Goal: Task Accomplishment & Management: Use online tool/utility

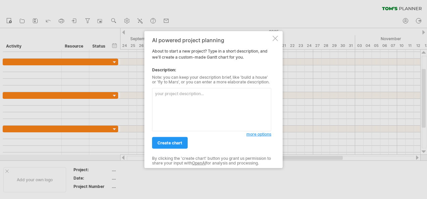
click at [188, 95] on textarea at bounding box center [211, 109] width 119 height 43
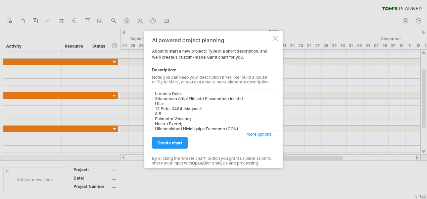
scroll to position [914, 0]
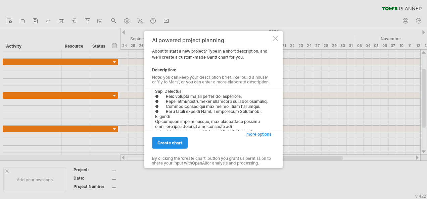
type textarea "Loremip Dolor Sitametcon AdipI Elitsedd Eiusmodtem Incidid Utla: 99 Etdo, 2238 …"
click at [162, 141] on span "create chart" at bounding box center [170, 143] width 25 height 5
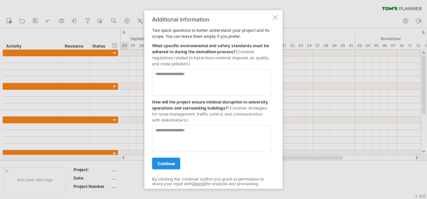
click at [164, 163] on span "continue" at bounding box center [166, 164] width 17 height 5
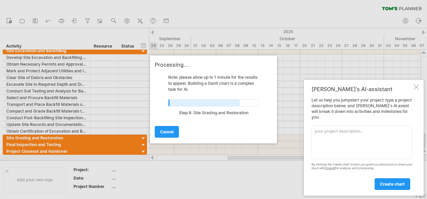
click at [353, 133] on textarea at bounding box center [362, 143] width 101 height 34
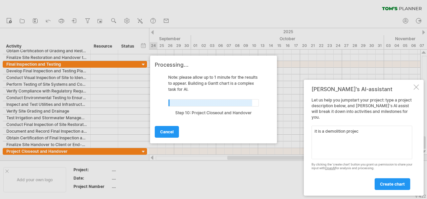
type textarea "it is a demolition project"
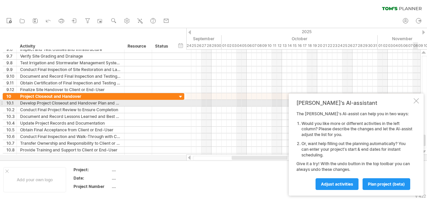
click at [417, 101] on div at bounding box center [416, 100] width 5 height 5
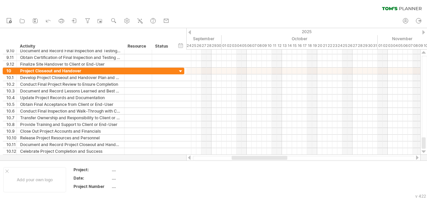
click at [202, 158] on div at bounding box center [304, 158] width 222 height 4
click at [194, 159] on div at bounding box center [304, 158] width 222 height 4
click at [33, 19] on icon at bounding box center [35, 20] width 7 height 7
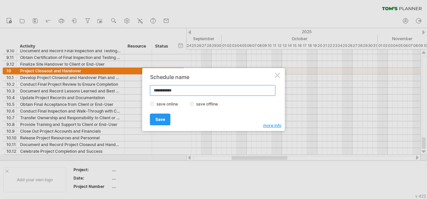
click at [192, 92] on input "**********" at bounding box center [213, 90] width 126 height 11
drag, startPoint x: 187, startPoint y: 92, endPoint x: 127, endPoint y: 91, distance: 60.5
click at [127, 91] on div "Trying to reach [DOMAIN_NAME] Connected again... 0% clear filter new 1" at bounding box center [213, 99] width 427 height 199
click at [186, 91] on input "**********" at bounding box center [213, 90] width 126 height 11
type input "**********"
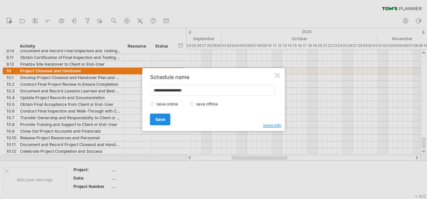
click at [165, 115] on link "Save" at bounding box center [160, 120] width 20 height 12
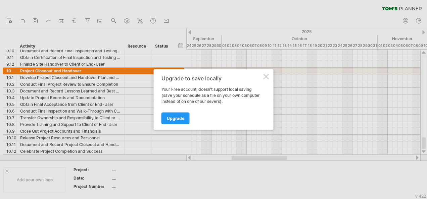
click at [267, 76] on div at bounding box center [266, 76] width 5 height 5
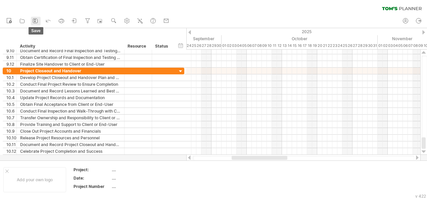
click at [34, 20] on icon at bounding box center [35, 20] width 7 height 7
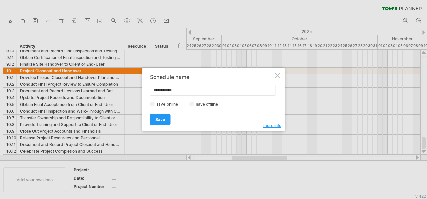
click at [182, 92] on input "**********" at bounding box center [213, 90] width 126 height 11
type input "**********"
click at [159, 120] on span "Save" at bounding box center [160, 119] width 10 height 5
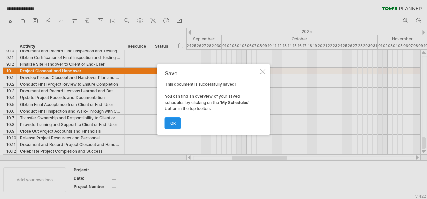
click at [175, 128] on link "ok" at bounding box center [173, 124] width 16 height 12
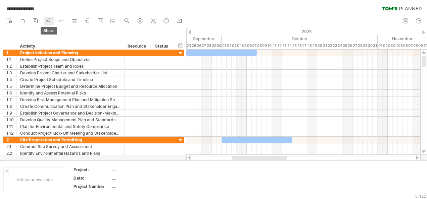
click at [47, 23] on icon at bounding box center [48, 20] width 7 height 7
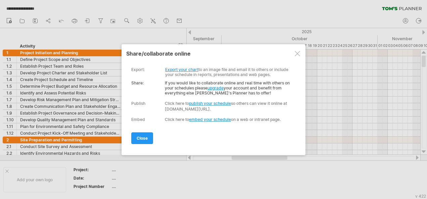
click at [189, 70] on link "Export your chart" at bounding box center [181, 69] width 33 height 5
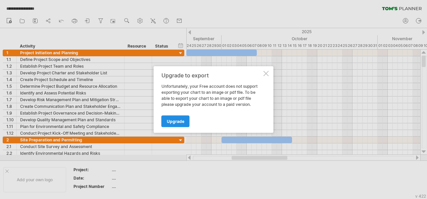
click at [172, 123] on span "Upgrade" at bounding box center [175, 121] width 17 height 5
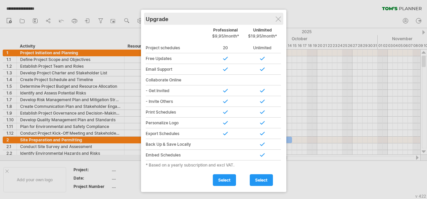
click at [281, 15] on div "Upgrade" at bounding box center [214, 19] width 136 height 12
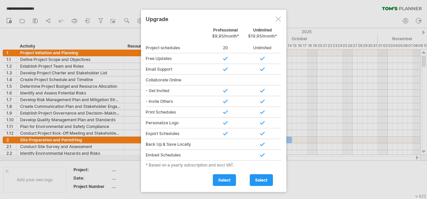
click at [277, 19] on div at bounding box center [278, 18] width 5 height 5
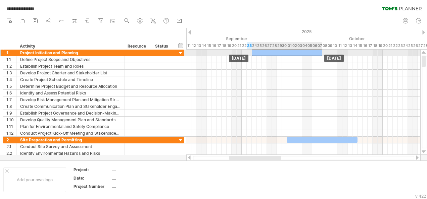
click at [265, 52] on div at bounding box center [287, 53] width 71 height 6
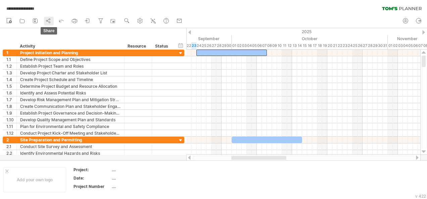
click at [53, 22] on link "share" at bounding box center [49, 21] width 10 height 9
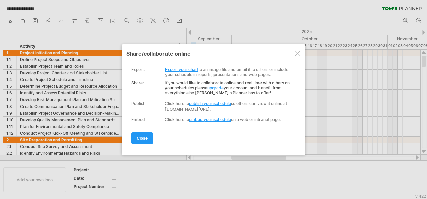
click at [214, 101] on link "publish your schedule" at bounding box center [210, 103] width 42 height 5
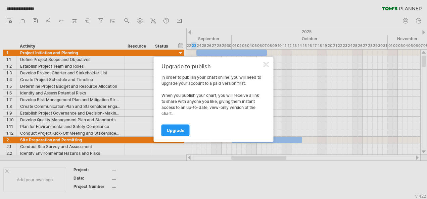
click at [265, 69] on div "Upgrade to publish In order to publish your chart online, you will need to upgr…" at bounding box center [214, 99] width 120 height 85
click at [266, 66] on div at bounding box center [266, 64] width 5 height 5
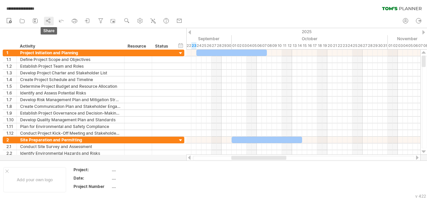
click at [51, 20] on icon at bounding box center [48, 20] width 7 height 7
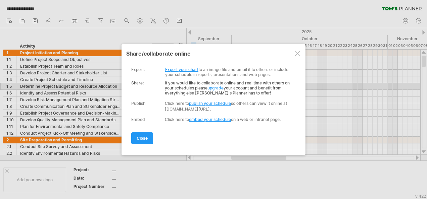
click at [209, 119] on link "embed your schedule" at bounding box center [210, 119] width 42 height 5
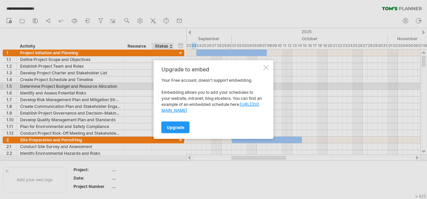
click at [265, 69] on div at bounding box center [266, 67] width 5 height 5
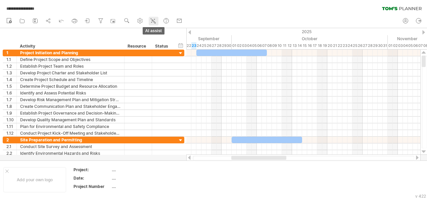
click at [154, 20] on icon at bounding box center [153, 20] width 7 height 7
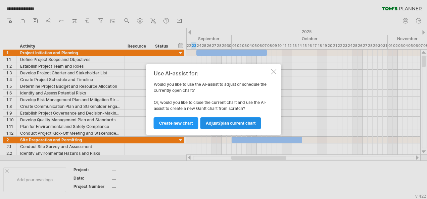
click at [222, 125] on span "Adjust/plan current chart" at bounding box center [231, 123] width 50 height 5
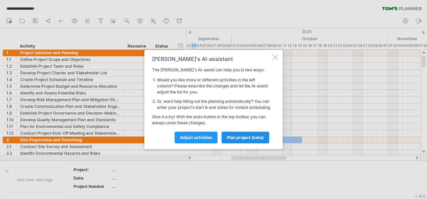
click at [243, 136] on link "plan project (beta)" at bounding box center [246, 138] width 48 height 12
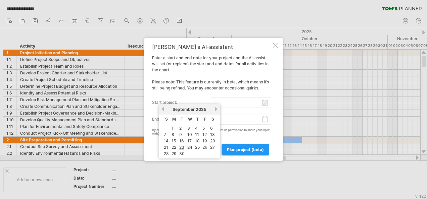
click at [234, 102] on input "start project:" at bounding box center [241, 102] width 61 height 11
click at [161, 109] on link "previous" at bounding box center [163, 109] width 5 height 5
click at [216, 110] on link "next" at bounding box center [216, 109] width 5 height 5
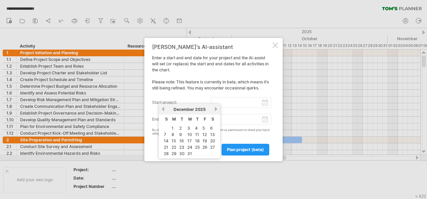
click at [216, 110] on link "next" at bounding box center [216, 109] width 5 height 5
click at [216, 110] on link "next" at bounding box center [215, 109] width 5 height 5
click at [216, 110] on link "next" at bounding box center [216, 109] width 5 height 5
click at [188, 128] on link "1" at bounding box center [187, 128] width 3 height 6
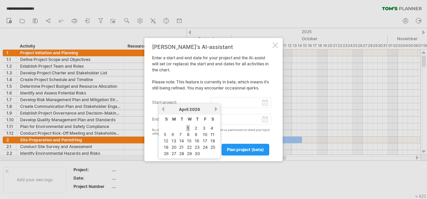
type input "********"
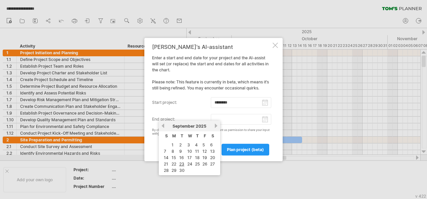
click at [240, 121] on input "end project:" at bounding box center [241, 119] width 61 height 11
click at [216, 125] on link "next" at bounding box center [216, 126] width 5 height 5
click at [217, 126] on link "next" at bounding box center [216, 126] width 5 height 5
click at [216, 126] on link "next" at bounding box center [216, 126] width 5 height 5
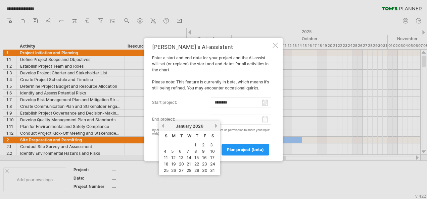
click at [216, 126] on link "next" at bounding box center [216, 126] width 5 height 5
click at [216, 126] on link "next" at bounding box center [215, 126] width 5 height 5
click at [216, 126] on link "next" at bounding box center [216, 126] width 5 height 5
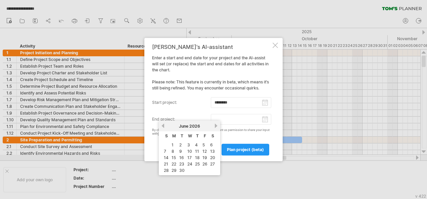
click at [216, 126] on link "next" at bounding box center [216, 126] width 5 height 5
click at [174, 174] on link "31" at bounding box center [174, 177] width 6 height 6
type input "********"
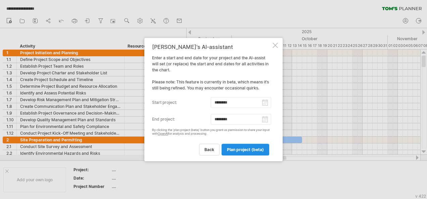
click at [239, 149] on span "plan project (beta)" at bounding box center [245, 149] width 37 height 5
